Goal: Task Accomplishment & Management: Use online tool/utility

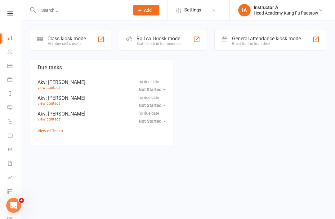
click at [141, 34] on div "Roll call kiosk mode Staff check-in for members" at bounding box center [163, 39] width 88 height 21
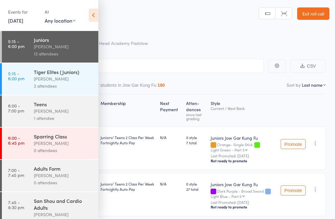
scroll to position [11, 0]
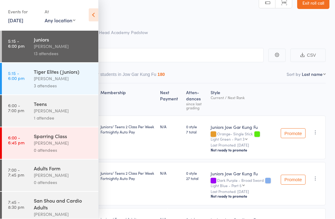
click at [45, 177] on div "Adults Form James Agius 0 attendees" at bounding box center [66, 176] width 65 height 32
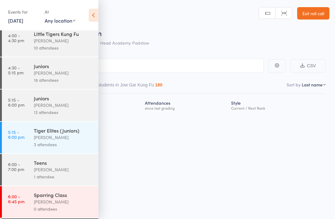
scroll to position [44, 0]
click at [49, 181] on div "1 attendee" at bounding box center [63, 177] width 59 height 7
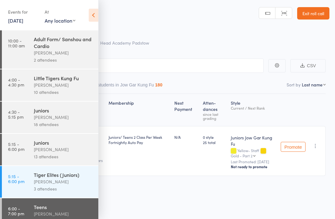
click at [93, 11] on icon at bounding box center [94, 15] width 10 height 13
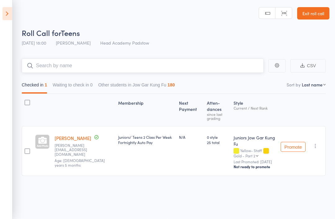
click at [45, 64] on input "search" at bounding box center [143, 66] width 242 height 14
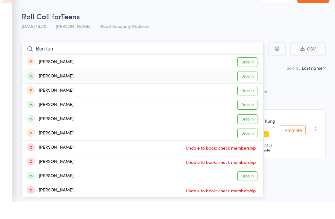
type input "Ben ten"
click at [42, 86] on div "Ben Folan Drop in" at bounding box center [142, 93] width 241 height 14
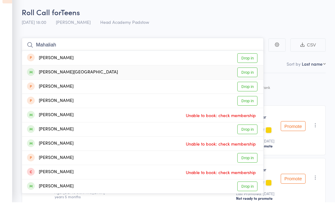
type input "Mahaliah"
click at [49, 82] on div "Mahalia Bartolo - Stafford Drop in" at bounding box center [142, 89] width 241 height 14
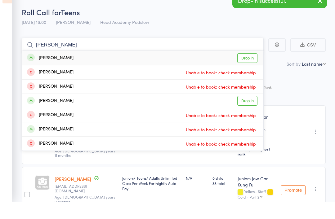
type input "Lesley"
click at [36, 71] on div "[PERSON_NAME]" at bounding box center [50, 74] width 47 height 7
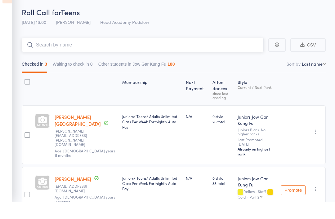
click at [45, 55] on input "search" at bounding box center [143, 62] width 242 height 14
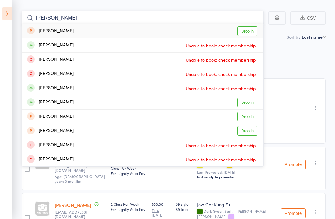
scroll to position [46, 0]
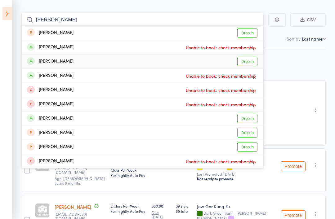
type input "Noah bar"
click at [65, 62] on div "[PERSON_NAME]" at bounding box center [50, 61] width 47 height 7
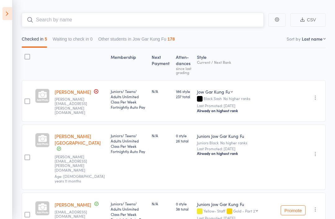
click at [51, 22] on input "search" at bounding box center [143, 20] width 242 height 14
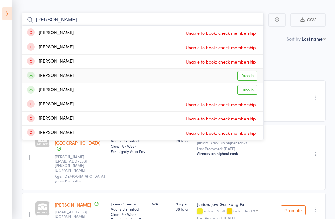
type input "[PERSON_NAME]"
click at [38, 73] on div "[PERSON_NAME]" at bounding box center [50, 75] width 47 height 7
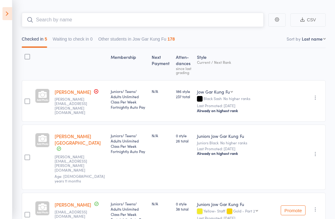
click at [37, 21] on input "search" at bounding box center [143, 20] width 242 height 14
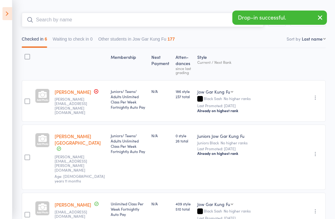
click at [22, 24] on input "search" at bounding box center [143, 20] width 242 height 14
click at [14, 28] on main "CSV Checked in 6 Waiting to check in 0 Other students in Jow Gar Kung Fu 177 So…" at bounding box center [167, 208] width 335 height 410
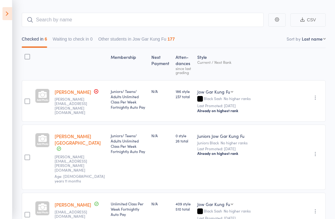
click at [42, 34] on button "Checked in 6" at bounding box center [34, 41] width 25 height 14
click at [35, 18] on input "search" at bounding box center [143, 20] width 242 height 14
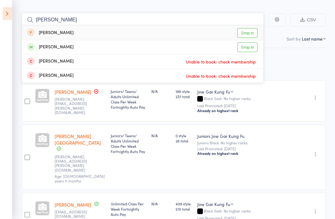
type input "Finn"
click at [43, 44] on div "[PERSON_NAME]" at bounding box center [50, 47] width 47 height 7
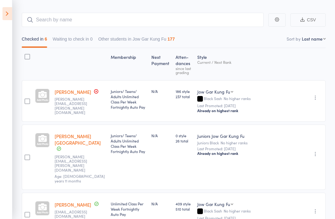
click at [59, 10] on main "CSV Checked in 6 Waiting to check in 0 Other students in Jow Gar Kung Fu 177 So…" at bounding box center [167, 208] width 335 height 410
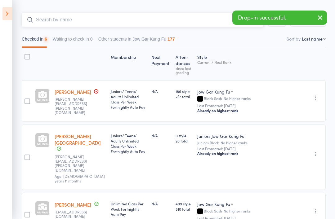
click at [55, 19] on input "search" at bounding box center [143, 20] width 242 height 14
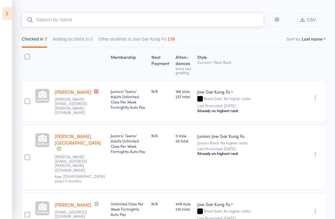
click at [42, 22] on input "search" at bounding box center [143, 20] width 242 height 14
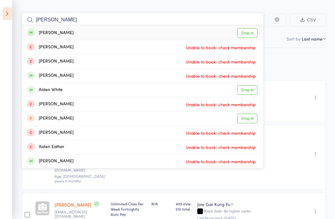
type input "[PERSON_NAME]"
click at [252, 31] on link "Drop in" at bounding box center [247, 33] width 20 height 10
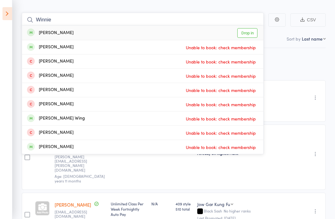
type input "Winnie"
click at [43, 34] on div "[PERSON_NAME]" at bounding box center [50, 32] width 47 height 7
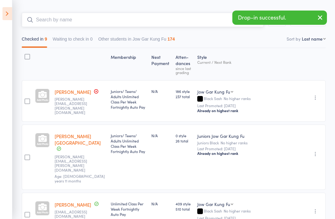
click at [46, 25] on input "search" at bounding box center [143, 20] width 242 height 14
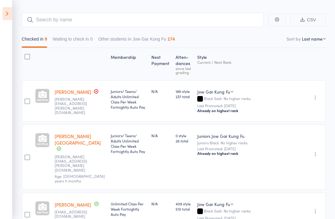
click at [46, 31] on div "Checked in 9 Waiting to check in 0 Other students in Jow Gar Kung Fu 174" at bounding box center [174, 37] width 304 height 21
click at [61, 31] on div "Checked in 9 Waiting to check in 0 Other students in Jow Gar Kung Fu 174" at bounding box center [174, 37] width 304 height 21
click at [52, 20] on input "search" at bounding box center [143, 20] width 242 height 14
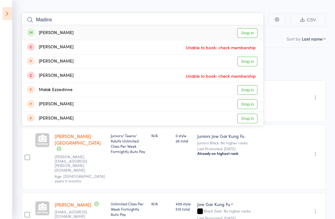
type input "Madins"
click at [44, 34] on div "[PERSON_NAME]" at bounding box center [50, 32] width 47 height 7
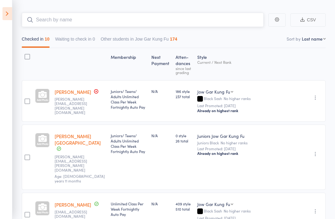
click at [75, 23] on input "search" at bounding box center [143, 20] width 242 height 14
type input "N"
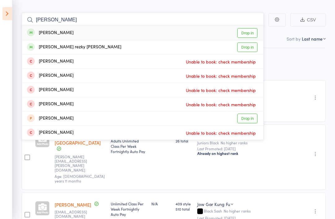
type input "Brendan"
click at [45, 50] on div "[PERSON_NAME] rezky [PERSON_NAME]" at bounding box center [74, 47] width 94 height 7
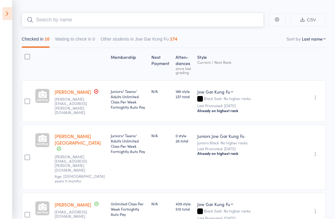
click at [48, 14] on input "search" at bounding box center [143, 20] width 242 height 14
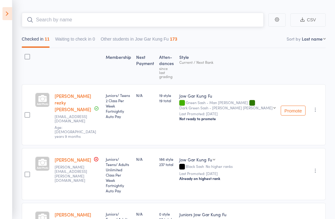
click at [48, 27] on input "search" at bounding box center [143, 20] width 242 height 14
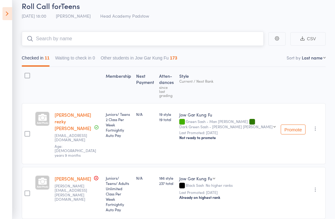
scroll to position [22, 0]
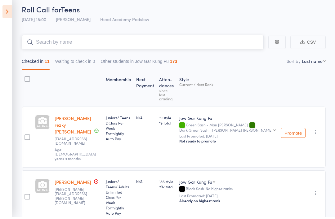
click at [43, 42] on input "search" at bounding box center [143, 44] width 242 height 14
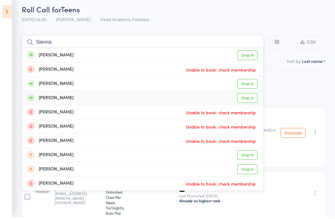
type input "Sienna"
click at [44, 97] on div "[PERSON_NAME]" at bounding box center [50, 100] width 47 height 7
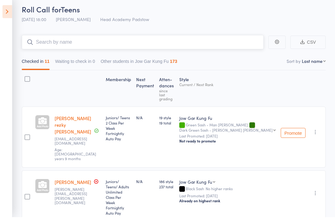
scroll to position [24, 0]
click at [177, 47] on input "search" at bounding box center [143, 42] width 242 height 14
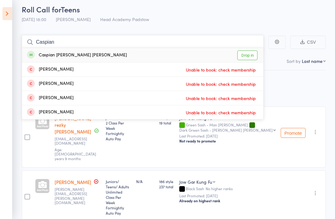
type input "Caspian"
click at [49, 51] on div "Caspian Mok Holmes Drop in" at bounding box center [142, 55] width 241 height 14
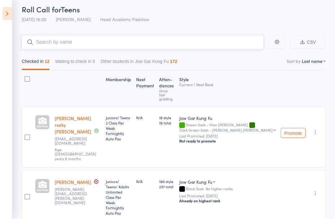
click at [42, 46] on input "search" at bounding box center [143, 42] width 242 height 14
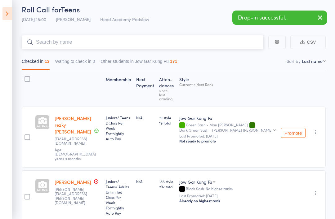
type input "Q"
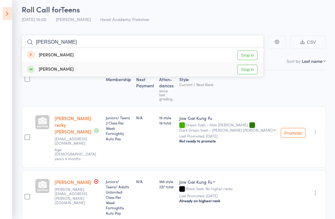
type input "[PERSON_NAME]"
click at [45, 69] on div "[PERSON_NAME]" at bounding box center [50, 69] width 47 height 7
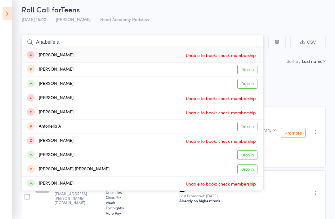
type input "Anabelle a"
click at [250, 84] on link "Drop in" at bounding box center [247, 84] width 20 height 10
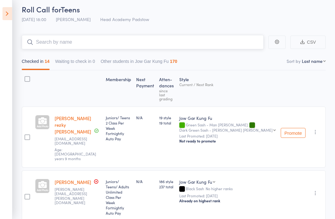
click at [201, 42] on input "search" at bounding box center [143, 42] width 242 height 14
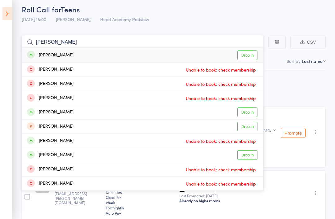
type input "[PERSON_NAME]"
click at [39, 52] on div "[PERSON_NAME]" at bounding box center [50, 55] width 47 height 7
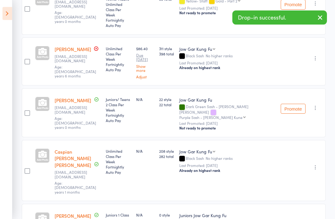
scroll to position [455, 0]
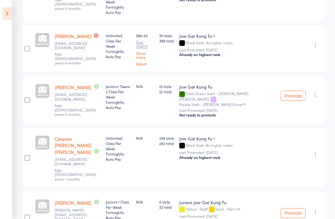
click at [29, 215] on div at bounding box center [28, 218] width 6 height 6
click at [26, 216] on input "checkbox" at bounding box center [26, 216] width 0 height 0
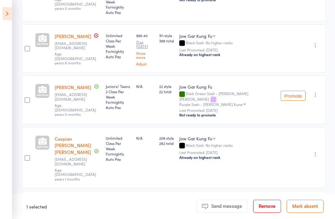
click at [268, 213] on button "Remove" at bounding box center [267, 206] width 28 height 13
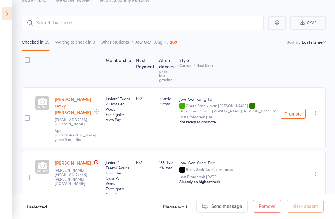
scroll to position [0, 0]
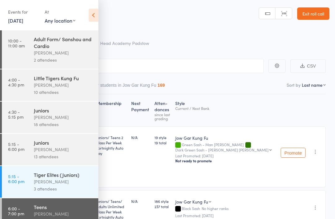
click at [87, 14] on div "Events for [DATE] [DATE] [DATE] Sun Mon Tue Wed Thu Fri Sat 36 31 01 02 03 04 0…" at bounding box center [49, 15] width 98 height 31
click at [90, 19] on icon at bounding box center [94, 15] width 10 height 13
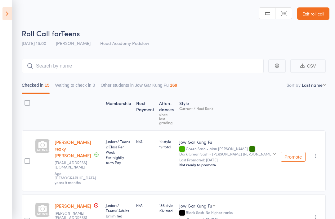
click at [66, 67] on input "search" at bounding box center [143, 66] width 242 height 14
click at [43, 65] on input "search" at bounding box center [143, 66] width 242 height 14
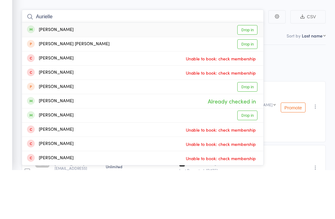
type input "Aurielle"
click at [36, 76] on div "[PERSON_NAME]" at bounding box center [50, 79] width 47 height 7
click at [37, 73] on div "Checked in 15 Waiting to check in 0 Other students in Jow Gar Kung Fu 169" at bounding box center [174, 83] width 304 height 21
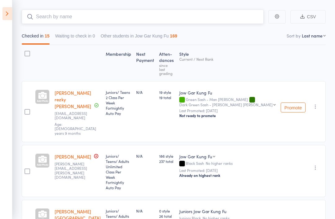
click at [46, 23] on input "search" at bounding box center [143, 17] width 242 height 14
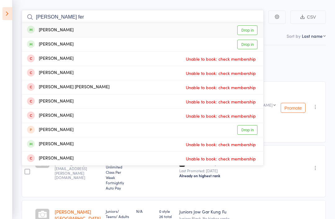
type input "[PERSON_NAME] fer"
click at [44, 29] on div "[PERSON_NAME]" at bounding box center [50, 30] width 47 height 7
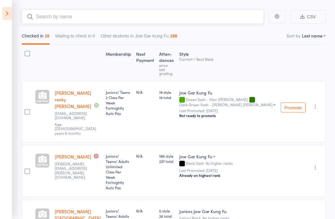
click at [49, 17] on input "search" at bounding box center [143, 17] width 242 height 14
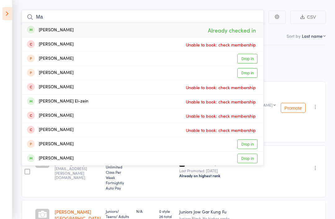
type input "M"
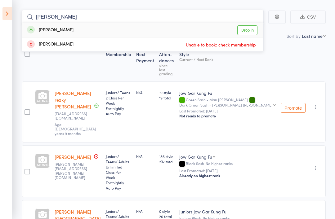
type input "[PERSON_NAME]"
click at [38, 28] on div "[PERSON_NAME]" at bounding box center [50, 30] width 47 height 7
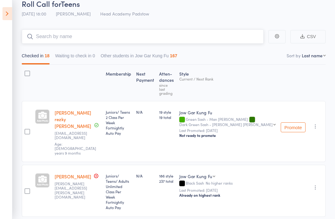
scroll to position [0, 0]
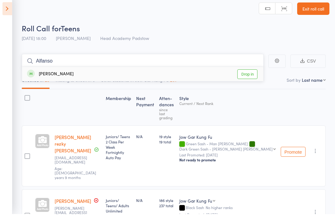
type input "Alfanso"
click at [35, 76] on div "[PERSON_NAME]" at bounding box center [50, 79] width 47 height 7
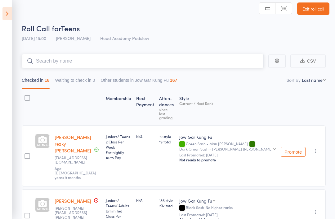
click at [42, 65] on input "search" at bounding box center [143, 61] width 242 height 14
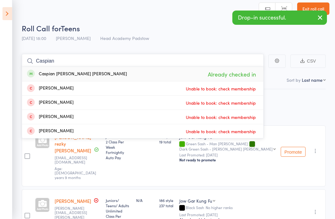
type input "Caspian"
click at [38, 73] on div "Caspian [PERSON_NAME] [PERSON_NAME]" at bounding box center [77, 74] width 100 height 7
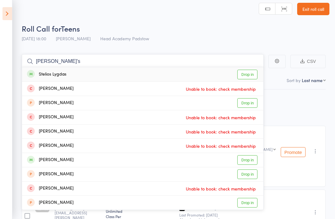
scroll to position [5, 0]
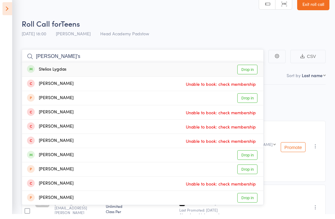
type input "[PERSON_NAME]’s"
click at [37, 71] on div "Stelios Lygdas" at bounding box center [46, 74] width 39 height 7
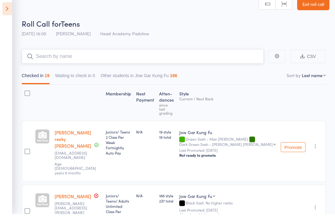
click at [41, 56] on input "search" at bounding box center [143, 61] width 242 height 14
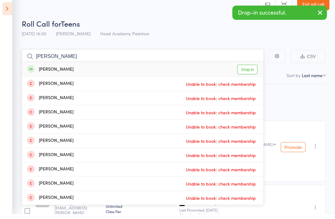
type input "[PERSON_NAME]"
click at [41, 72] on div "[PERSON_NAME]" at bounding box center [50, 74] width 47 height 7
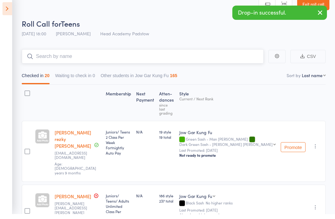
click at [37, 56] on input "search" at bounding box center [143, 61] width 242 height 14
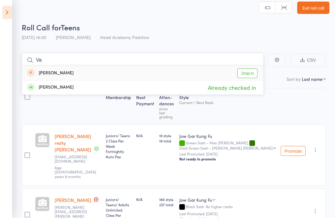
type input "V"
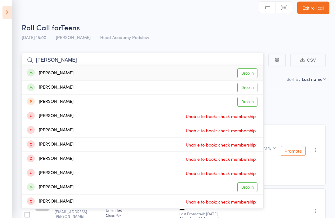
type input "[PERSON_NAME]"
click at [43, 74] on div "[PERSON_NAME]" at bounding box center [50, 74] width 47 height 7
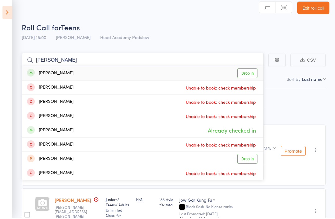
type input "[PERSON_NAME]"
click at [43, 72] on div "[PERSON_NAME]" at bounding box center [50, 74] width 47 height 7
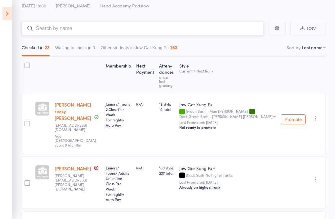
scroll to position [13, 0]
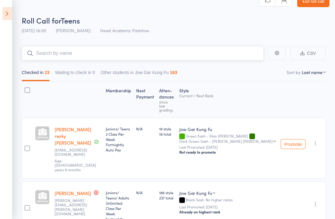
click at [50, 55] on input "search" at bounding box center [143, 53] width 242 height 14
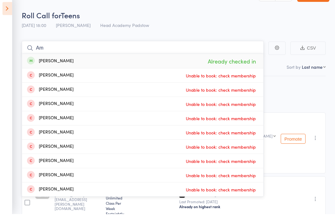
type input "A"
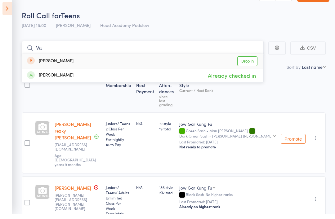
type input "V"
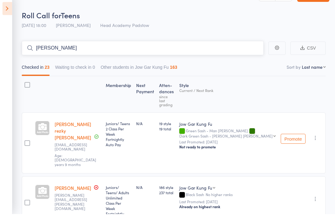
type input "[PERSON_NAME]"
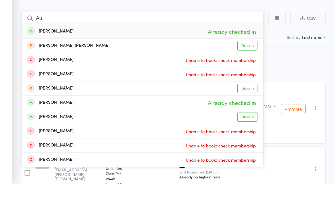
type input "A"
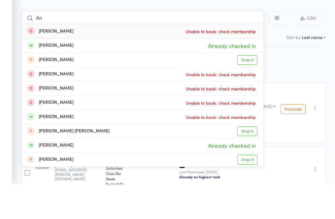
type input "A"
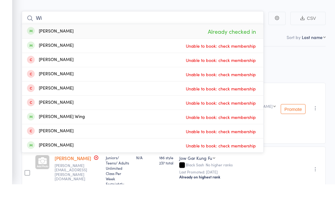
type input "W"
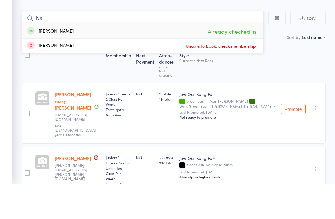
type input "N"
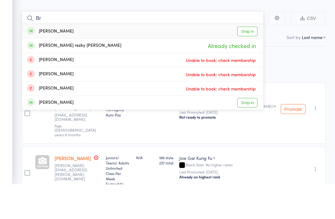
type input "B"
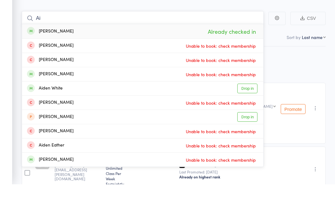
type input "A"
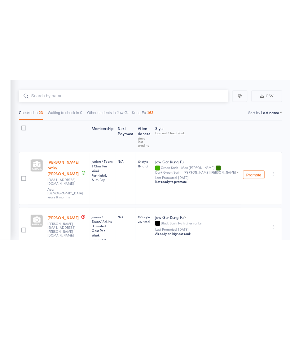
scroll to position [0, 0]
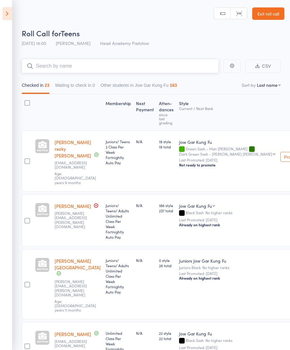
click at [47, 64] on input "search" at bounding box center [120, 66] width 197 height 14
click at [50, 73] on input "search" at bounding box center [120, 66] width 197 height 14
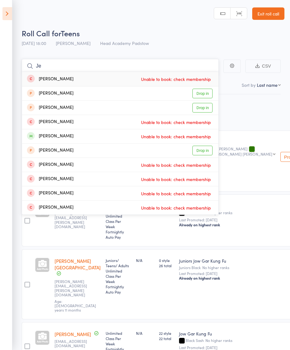
type input "J"
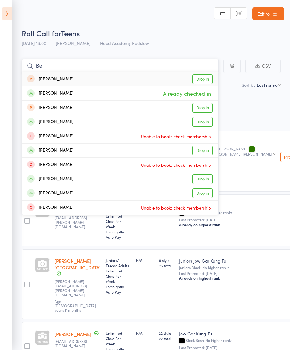
type input "B"
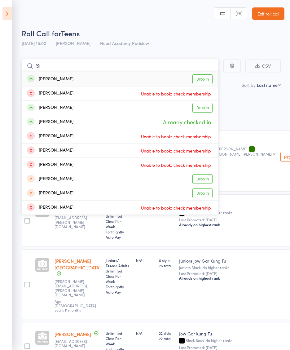
type input "S"
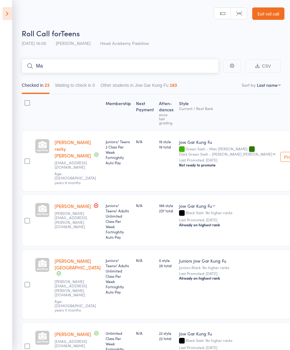
type input "M"
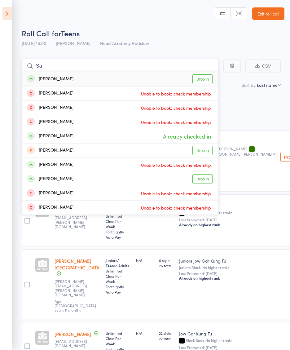
type input "S"
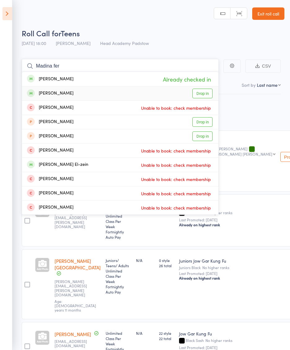
type input "Madina fer"
click at [42, 95] on div "[PERSON_NAME]" at bounding box center [50, 93] width 47 height 7
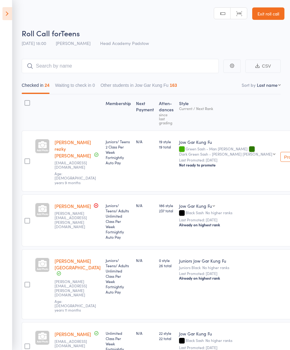
click at [11, 15] on icon at bounding box center [7, 13] width 10 height 13
